Goal: Navigation & Orientation: Find specific page/section

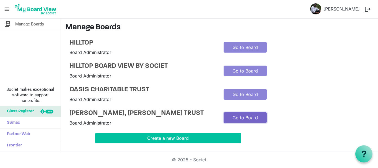
click at [248, 123] on link "Go to Board" at bounding box center [244, 117] width 43 height 11
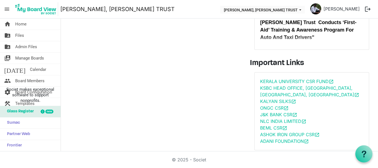
scroll to position [69, 0]
